Goal: Transaction & Acquisition: Purchase product/service

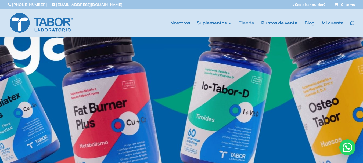
click at [241, 21] on link "Tienda" at bounding box center [246, 29] width 15 height 16
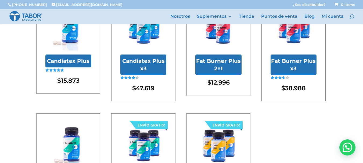
scroll to position [107, 0]
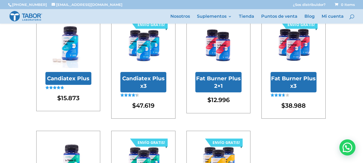
scroll to position [27, 0]
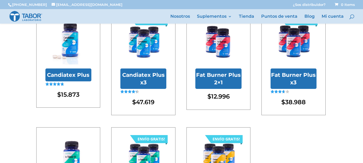
scroll to position [107, 0]
